Goal: Task Accomplishment & Management: Manage account settings

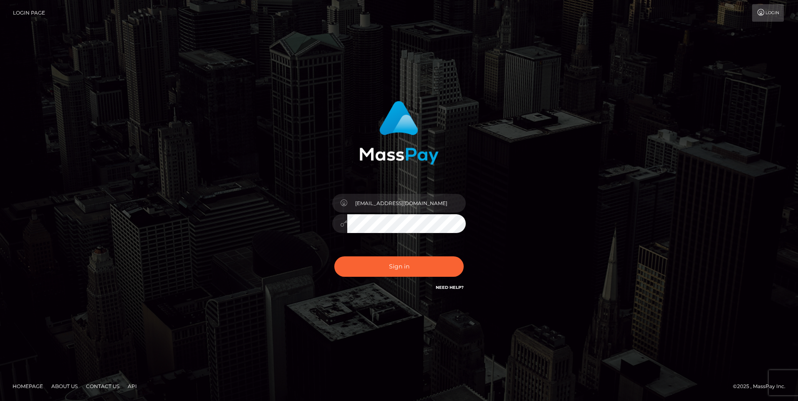
click at [334, 257] on button "Sign in" at bounding box center [398, 267] width 129 height 20
